Goal: Find contact information: Find contact information

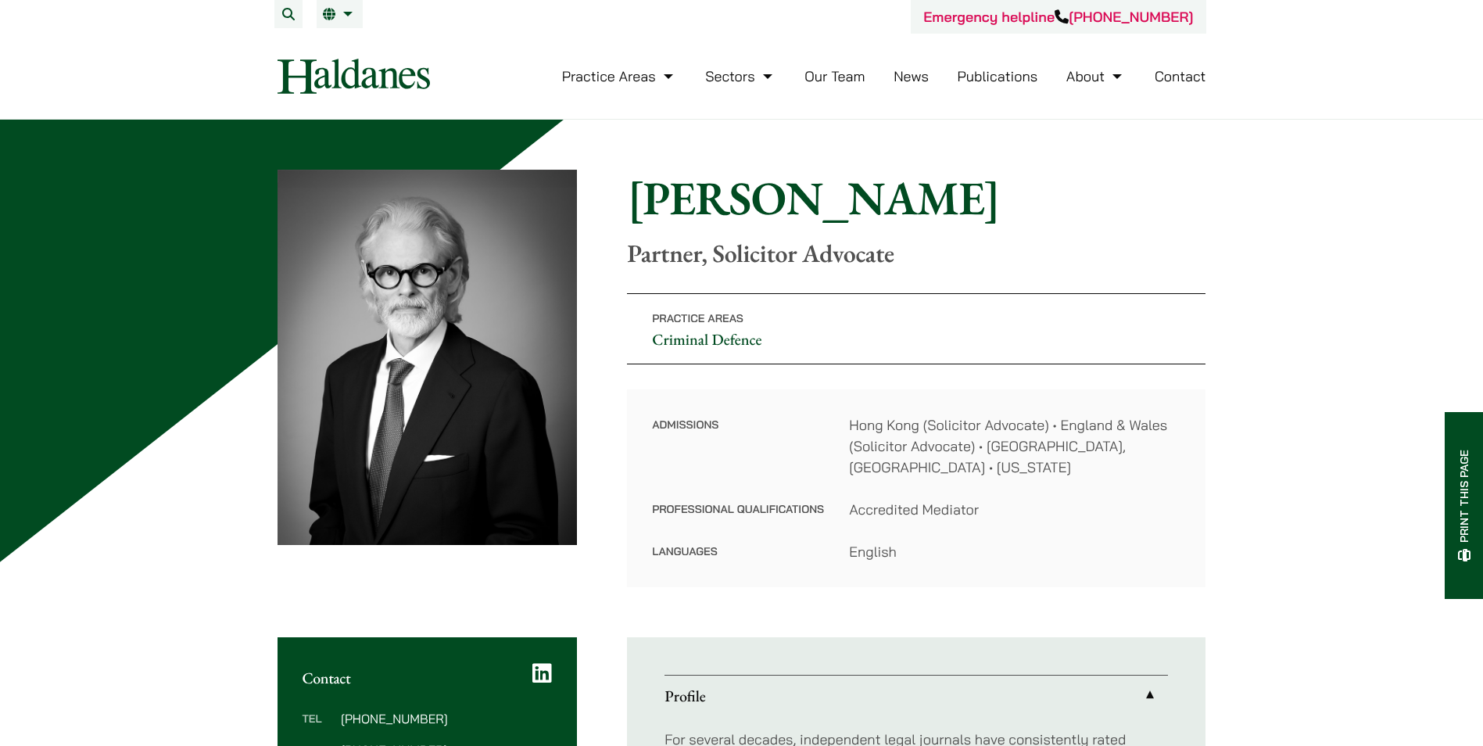
click at [967, 199] on h1 "[PERSON_NAME]" at bounding box center [916, 198] width 579 height 56
click at [847, 81] on link "Our Team" at bounding box center [835, 76] width 60 height 18
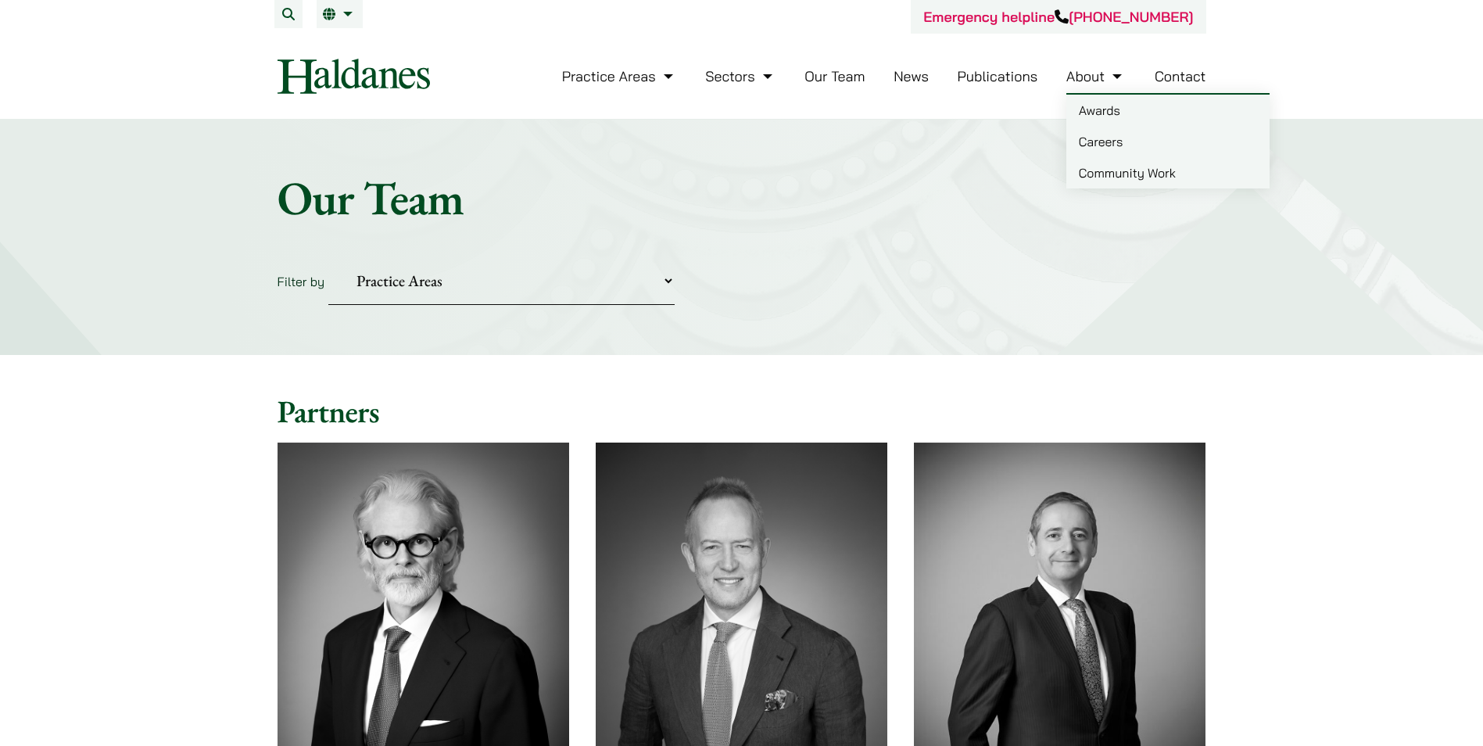
click at [1109, 76] on link "About" at bounding box center [1096, 76] width 59 height 18
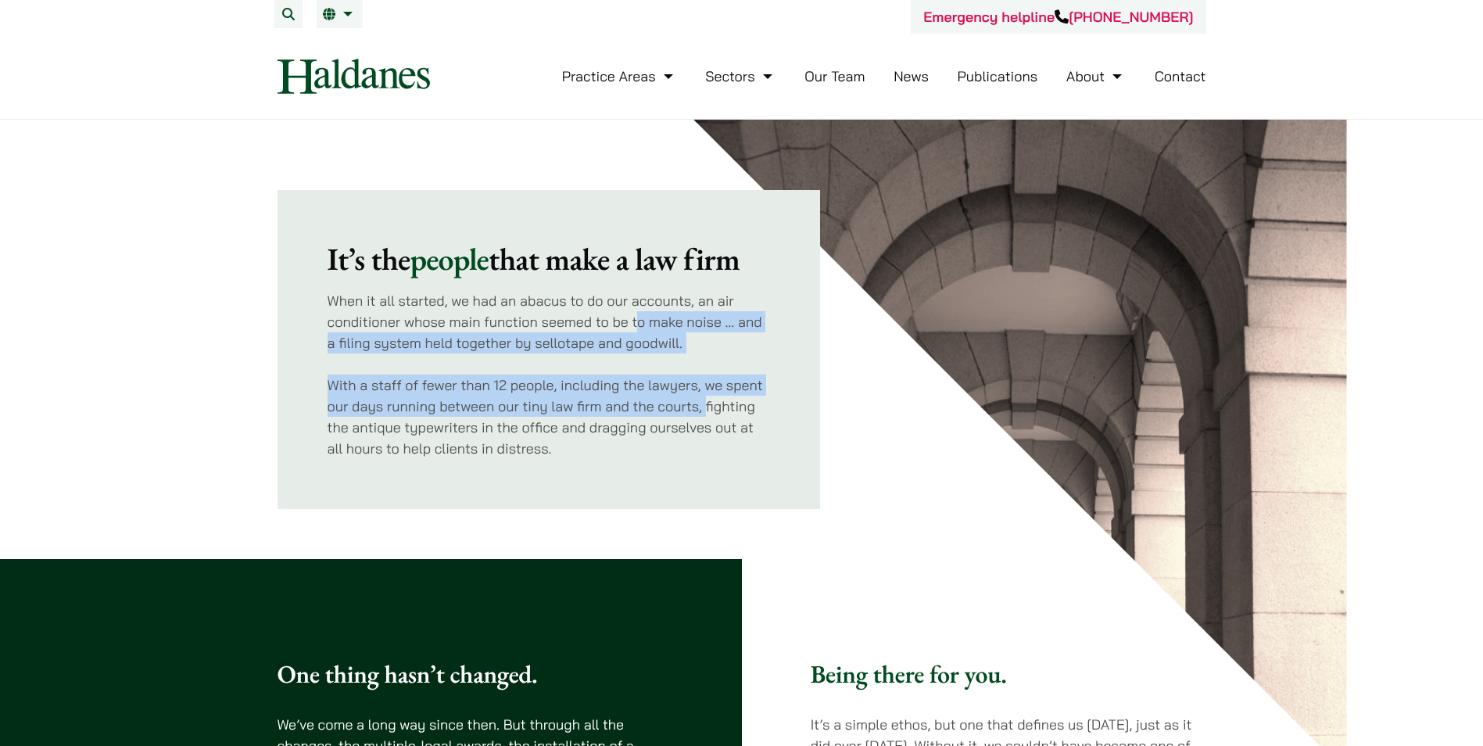
drag, startPoint x: 636, startPoint y: 316, endPoint x: 708, endPoint y: 414, distance: 121.4
click at [708, 414] on div "It’s the people that make a law firm When it all started, we had an abacus to d…" at bounding box center [549, 349] width 443 height 219
click at [708, 414] on p "With a staff of fewer than 12 people, including the lawyers, we spent our days …" at bounding box center [549, 417] width 443 height 84
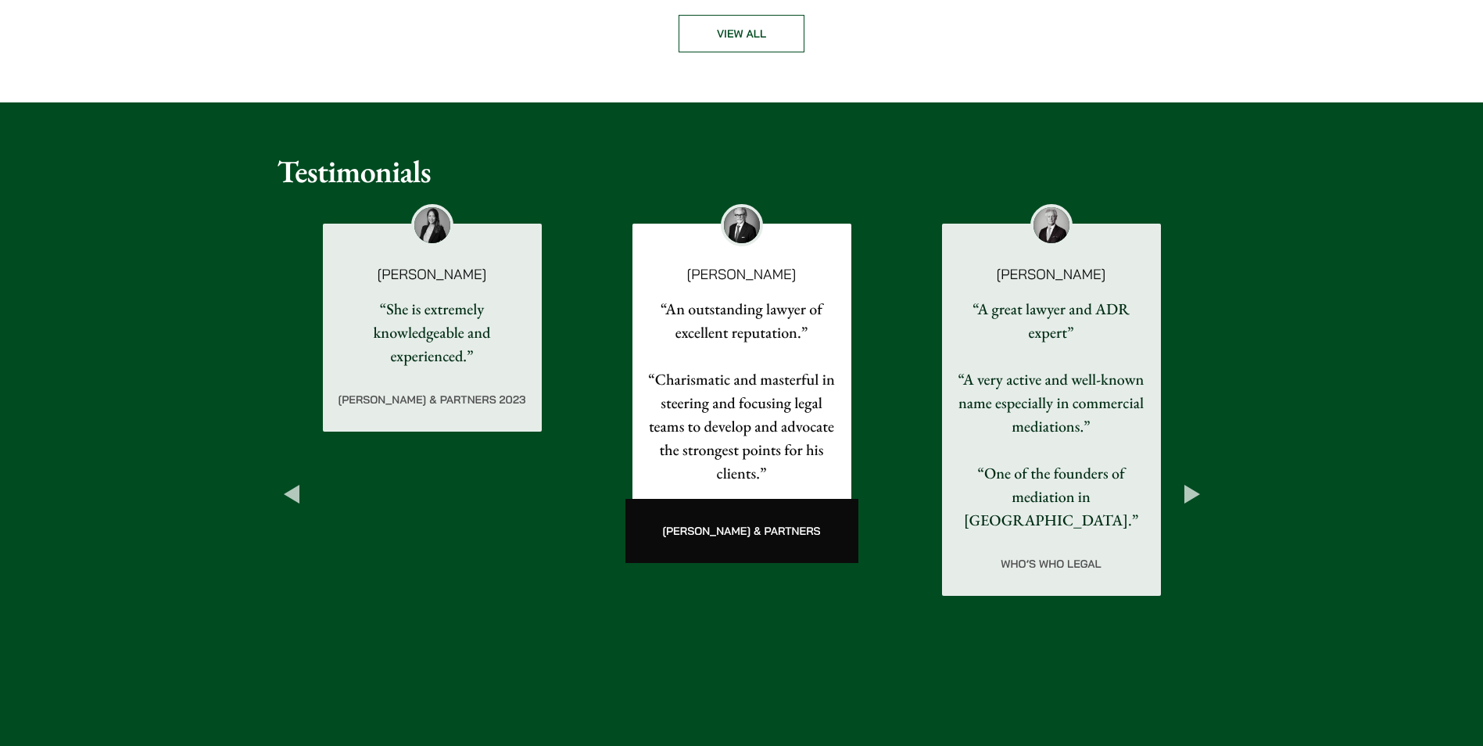
scroll to position [2346, 0]
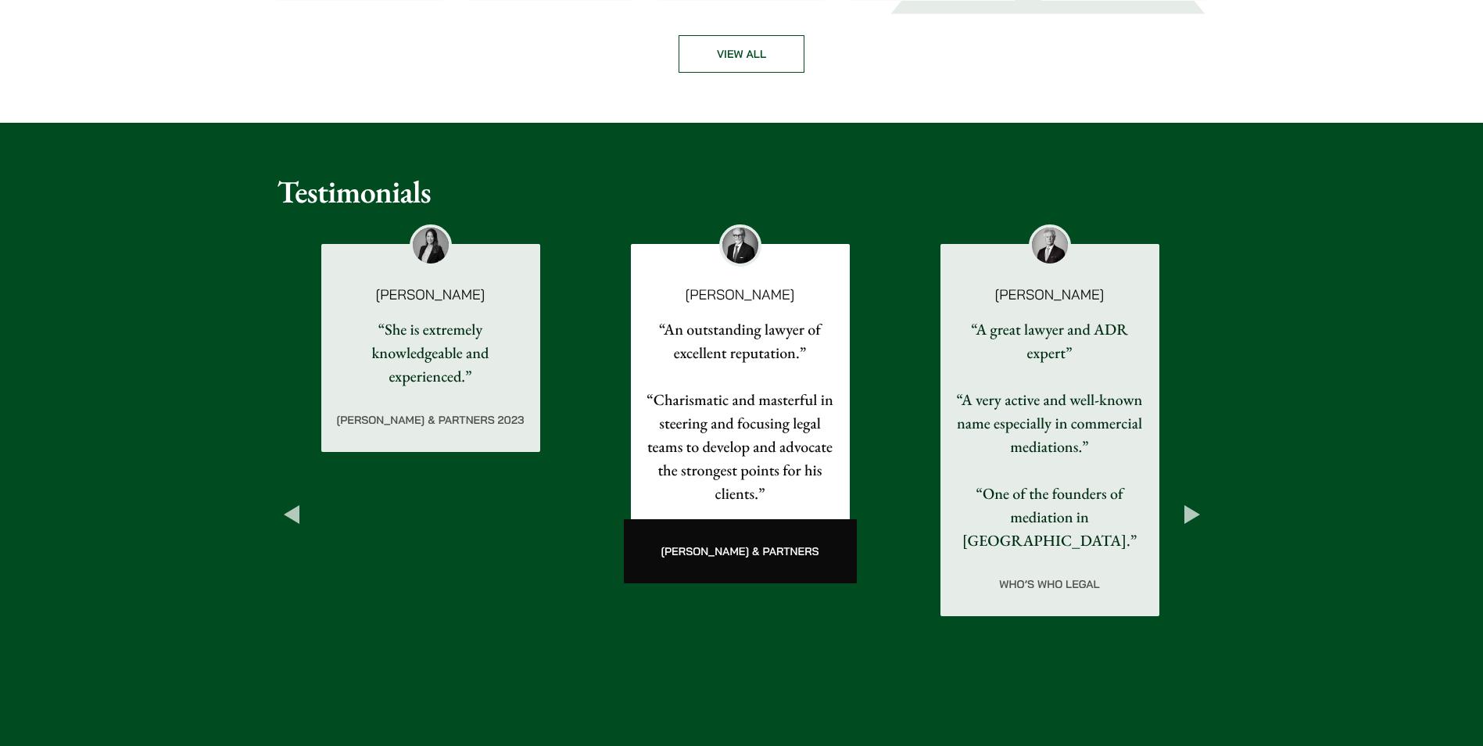
drag, startPoint x: 768, startPoint y: 550, endPoint x: 698, endPoint y: 490, distance: 92.6
click at [698, 490] on div "[PERSON_NAME] “An outstanding lawyer of excellent reputation.” “Charismatic and…" at bounding box center [741, 407] width 310 height 368
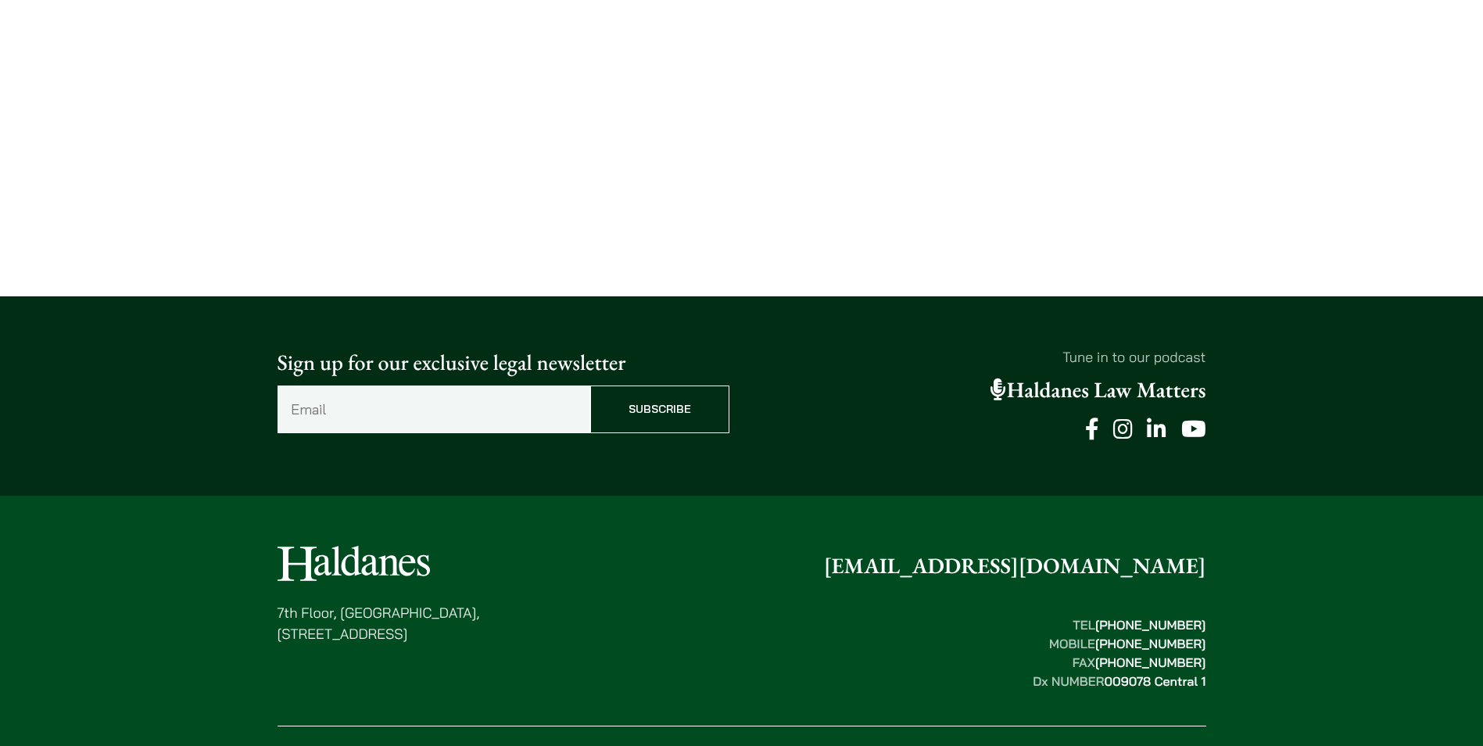
scroll to position [0, 0]
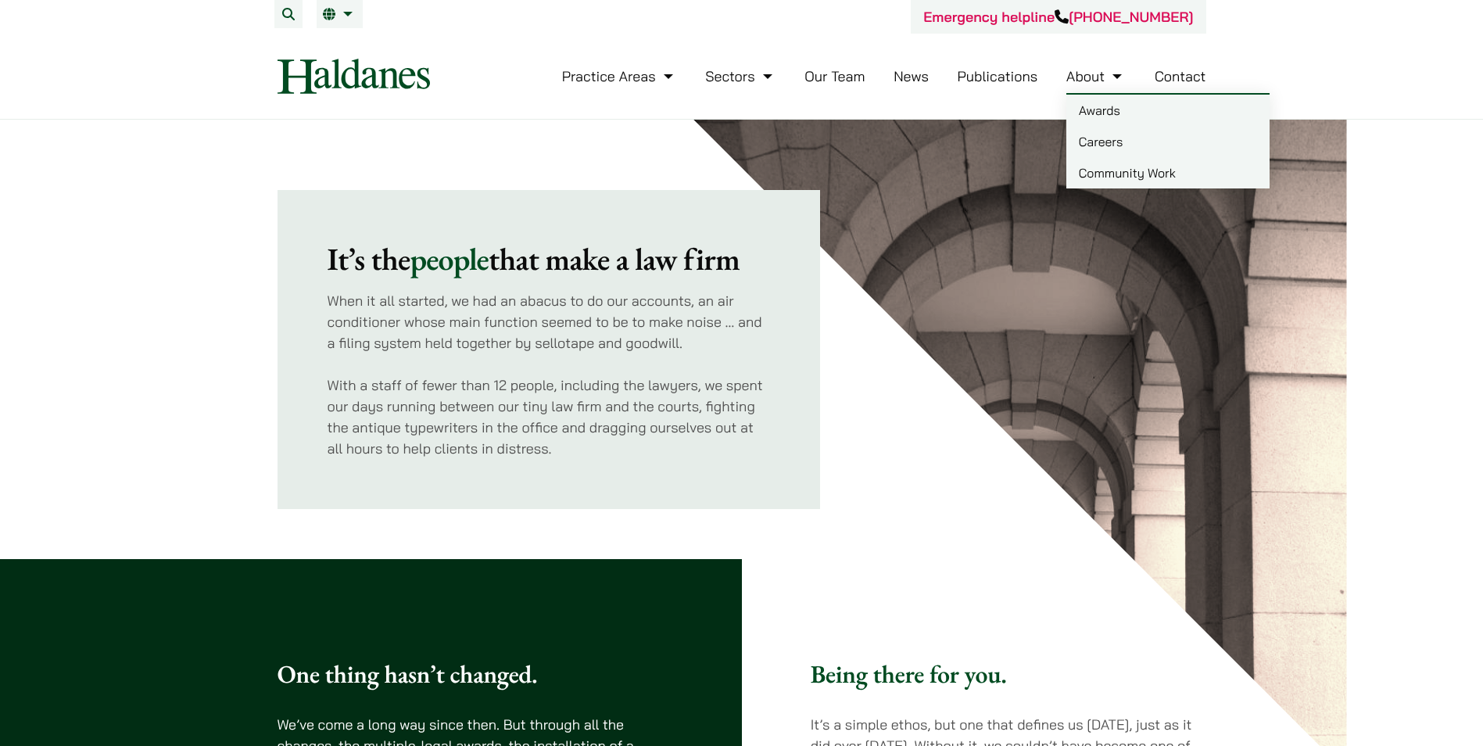
click at [1112, 172] on link "Community Work" at bounding box center [1168, 172] width 203 height 31
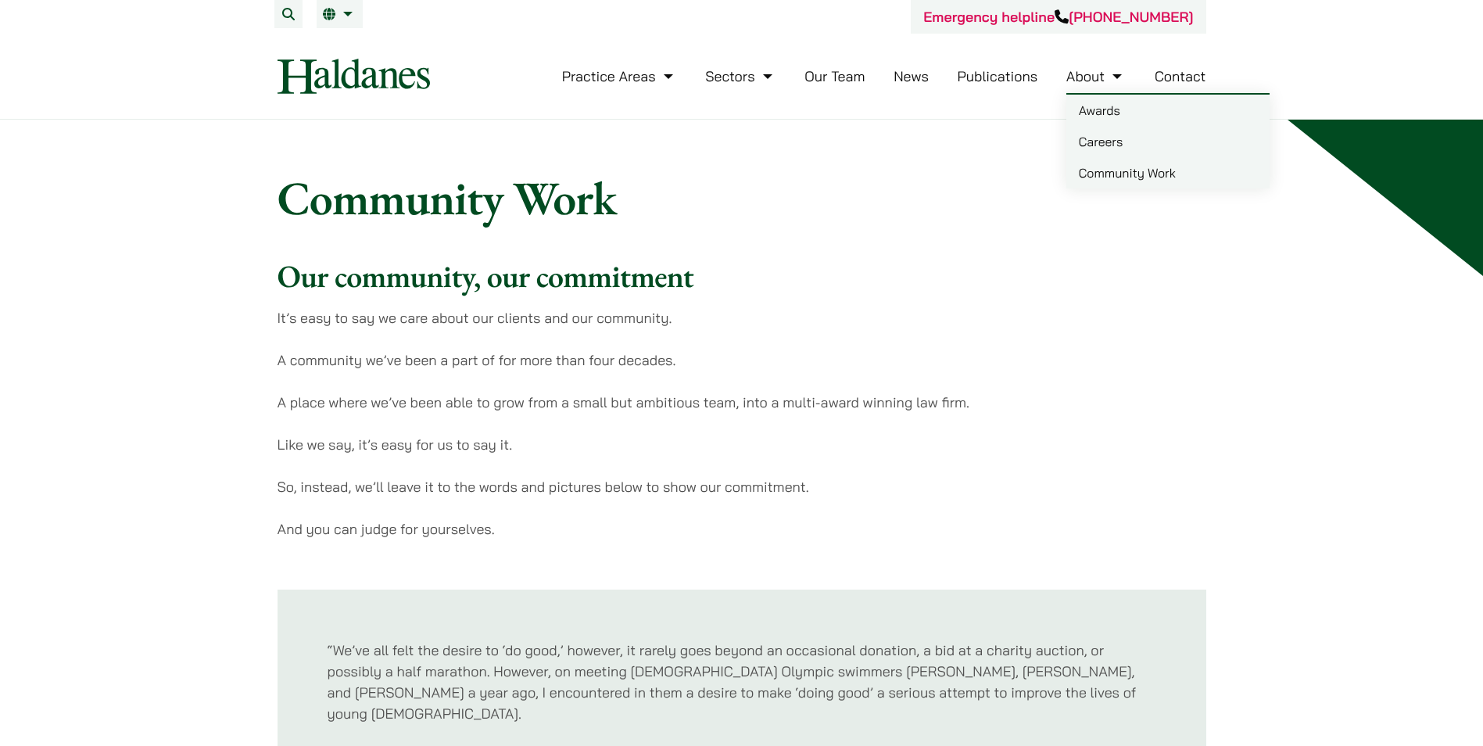
click at [1105, 134] on link "Careers" at bounding box center [1168, 141] width 203 height 31
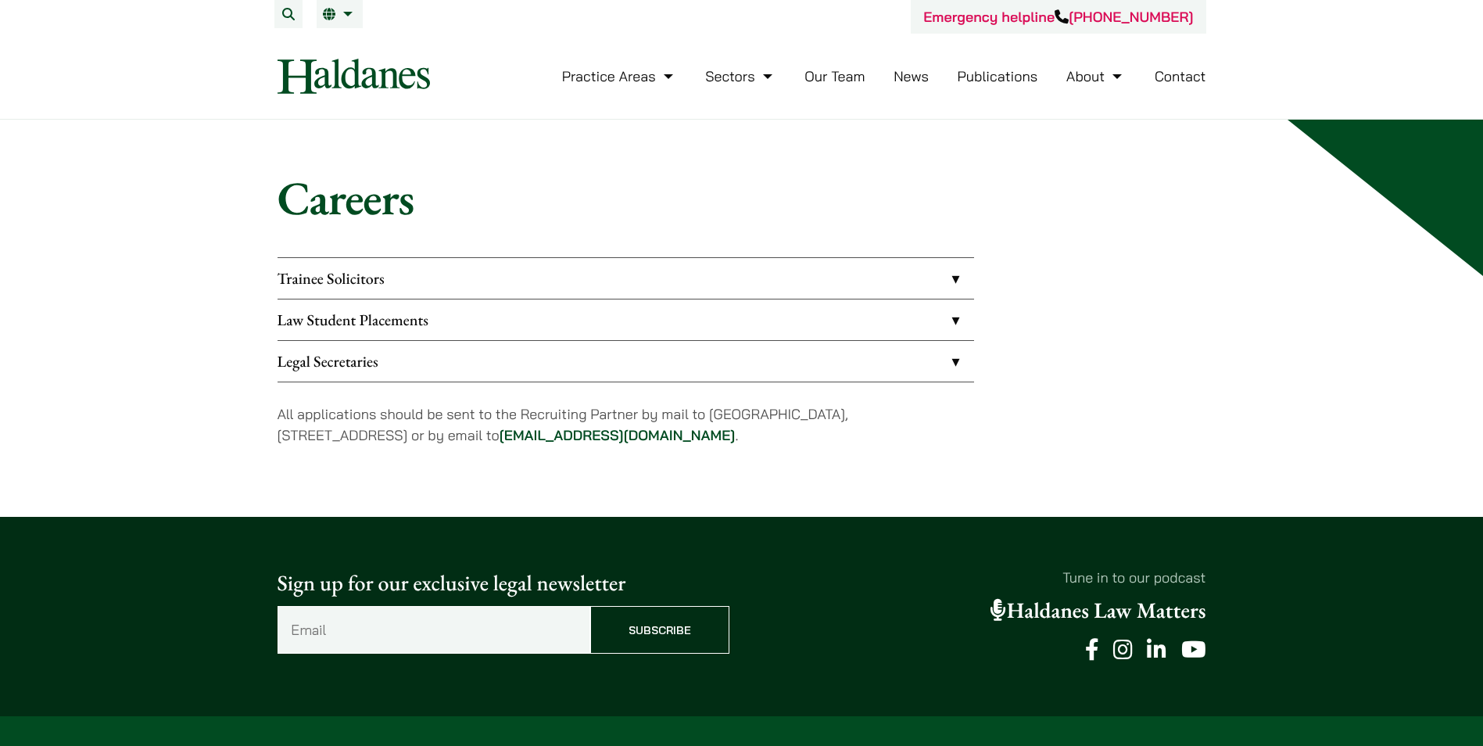
click at [1180, 78] on link "Contact" at bounding box center [1181, 76] width 52 height 18
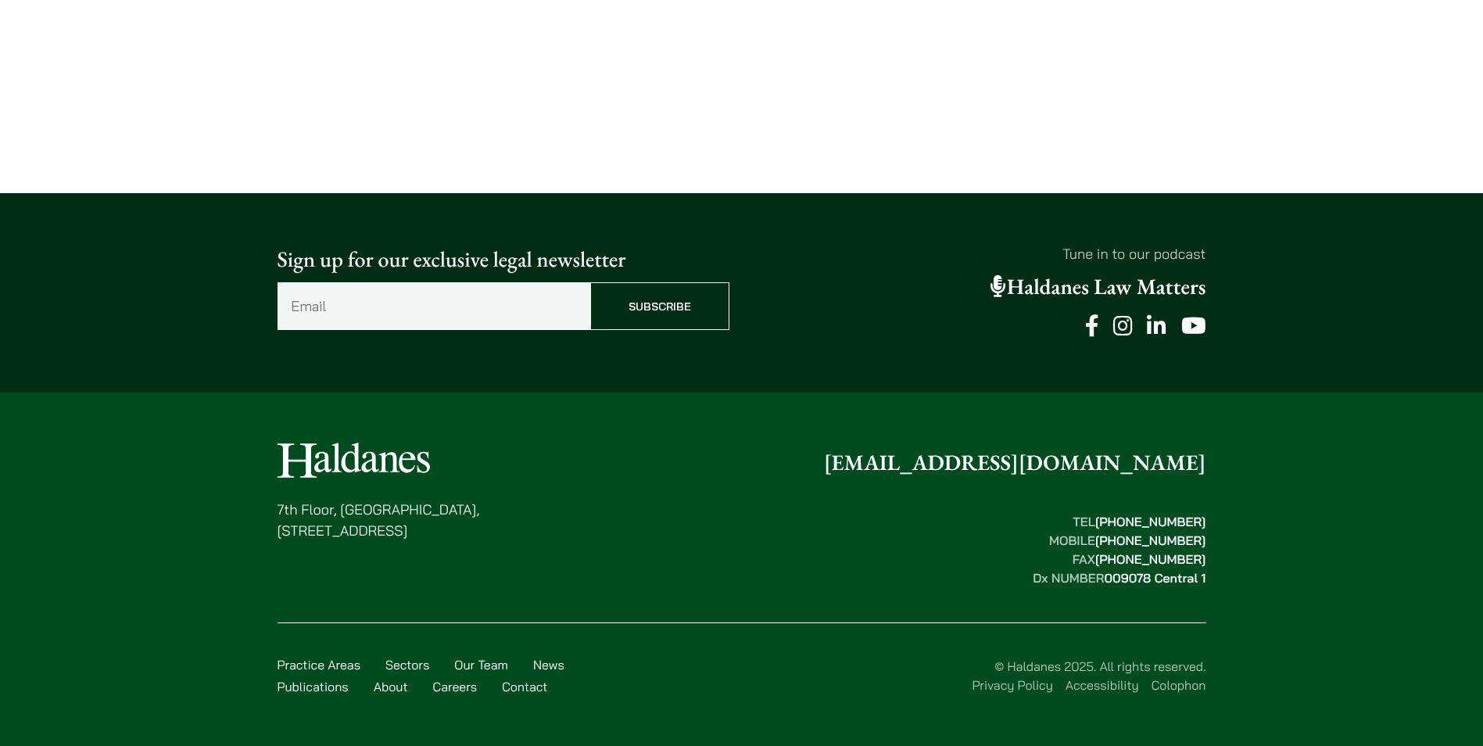
scroll to position [1024, 0]
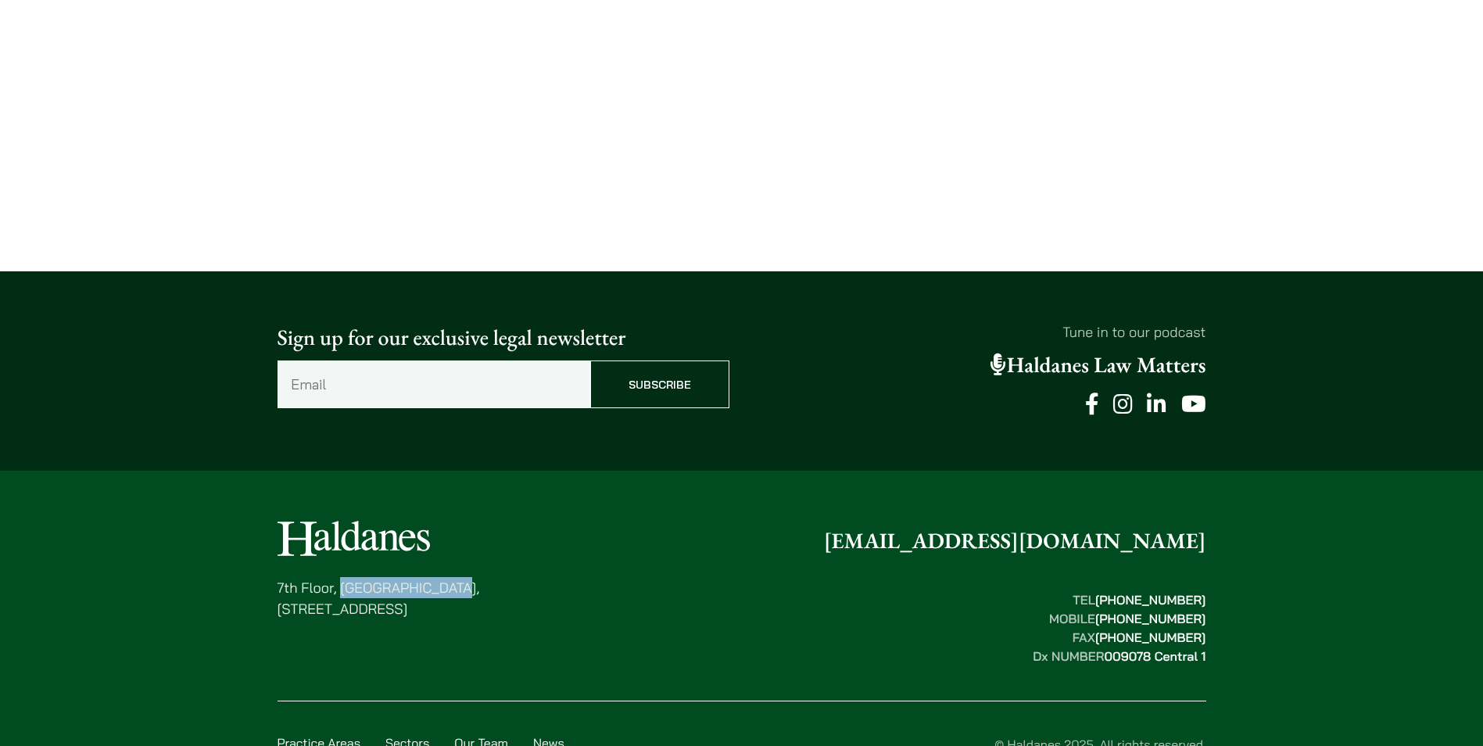
drag, startPoint x: 343, startPoint y: 587, endPoint x: 493, endPoint y: 585, distance: 149.4
click at [480, 585] on p "[STREET_ADDRESS]" at bounding box center [379, 598] width 203 height 42
copy p "Ruttonjee House,"
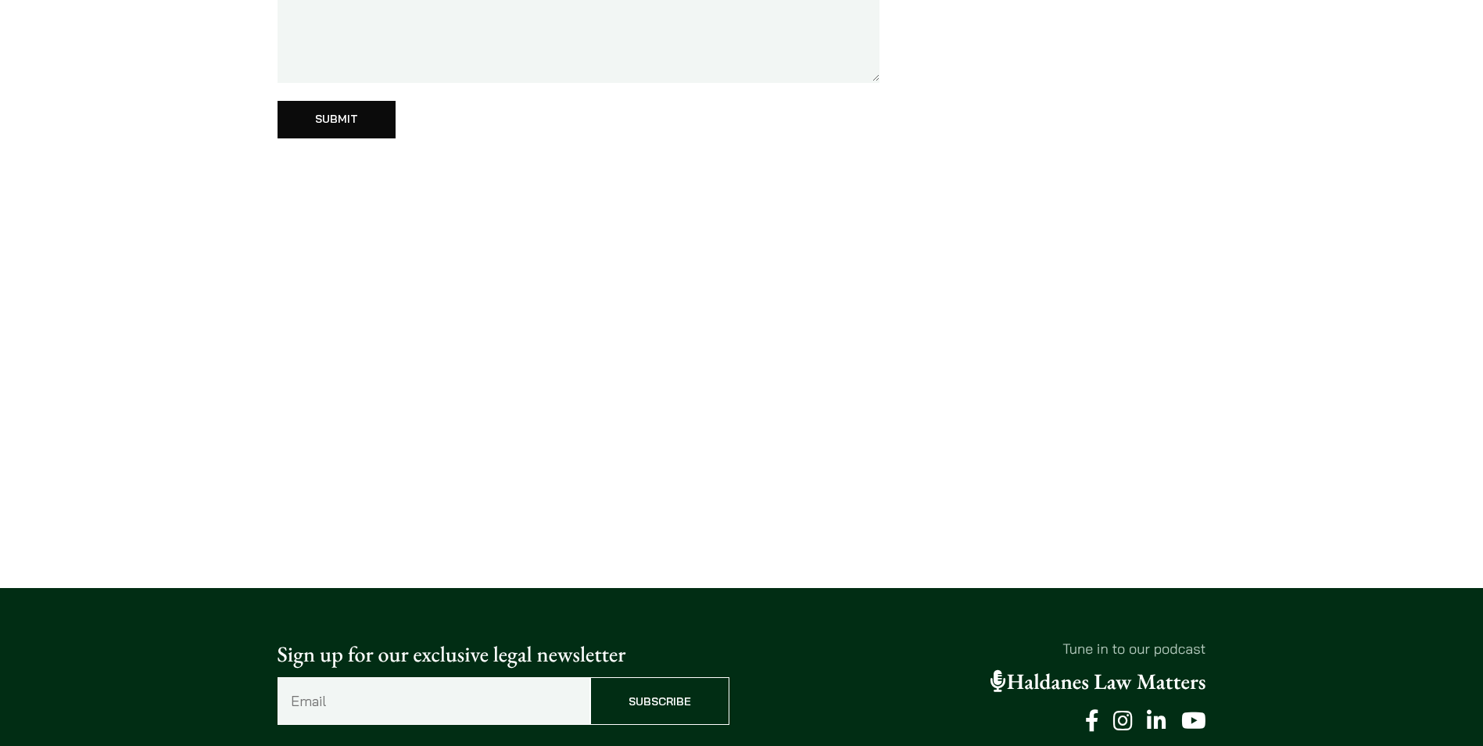
scroll to position [867, 0]
